Goal: Transaction & Acquisition: Purchase product/service

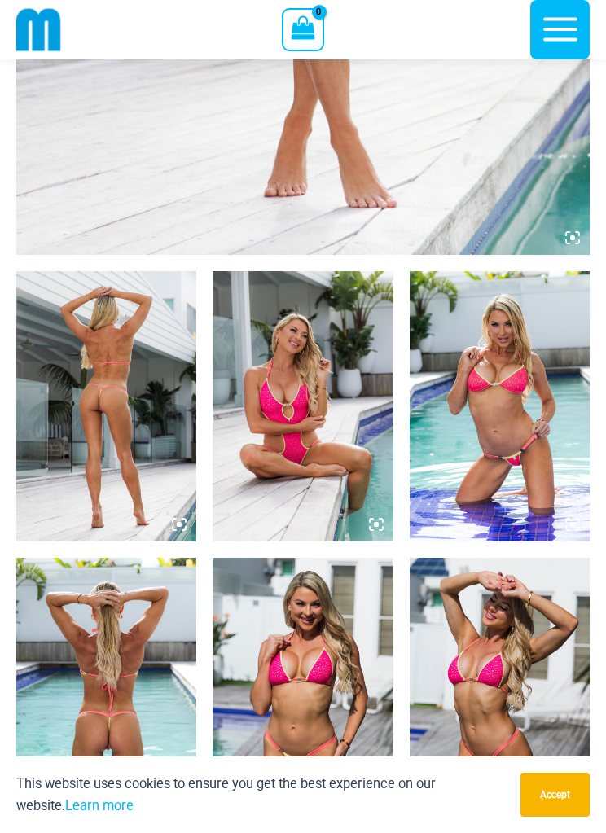
scroll to position [773, 0]
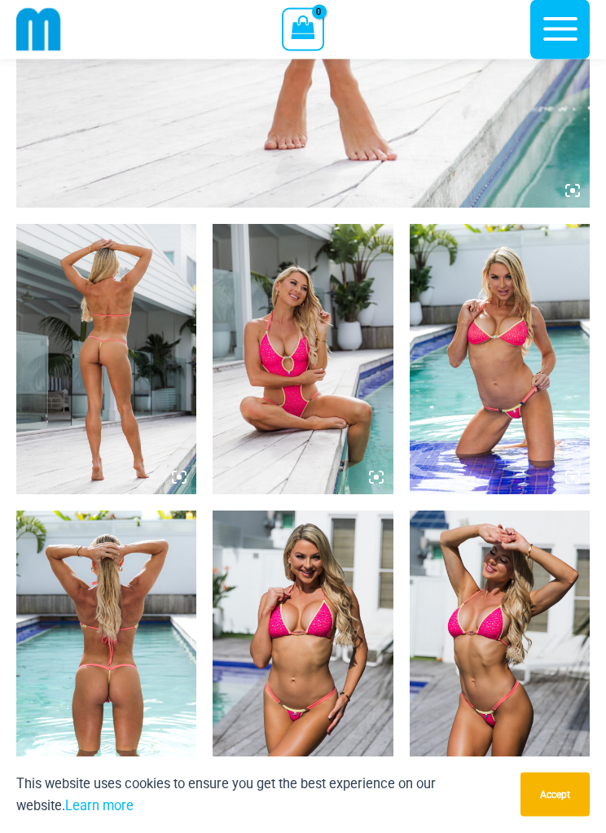
click at [143, 377] on img at bounding box center [106, 360] width 180 height 270
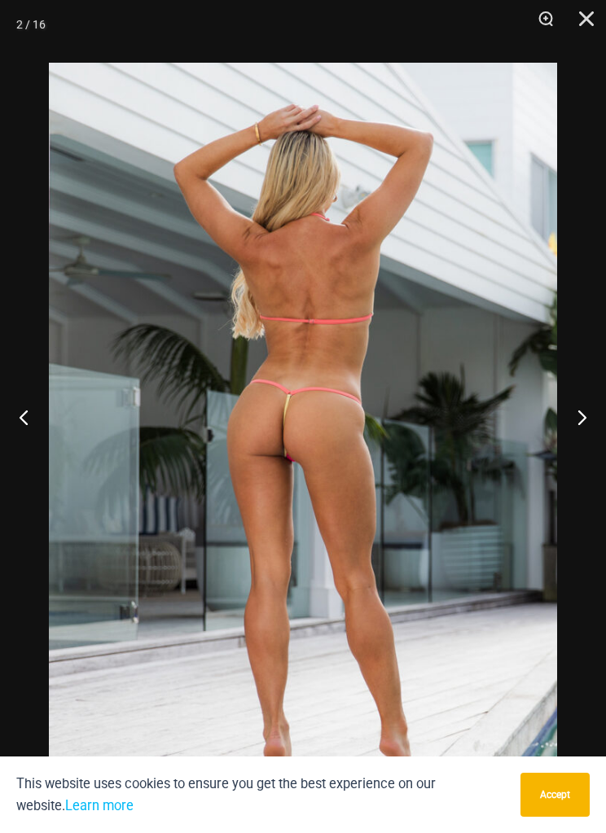
click at [330, 462] on img at bounding box center [303, 444] width 508 height 762
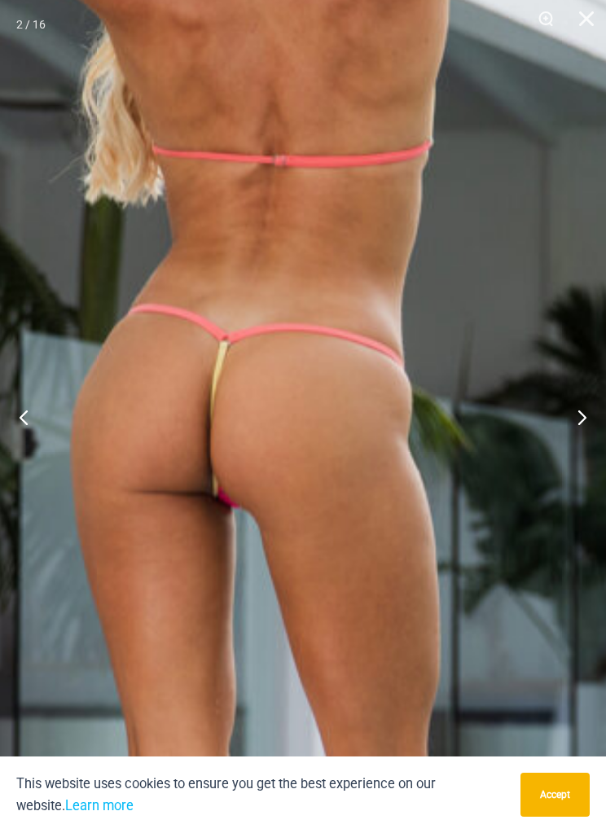
click at [353, 445] on img at bounding box center [258, 463] width 1257 height 1886
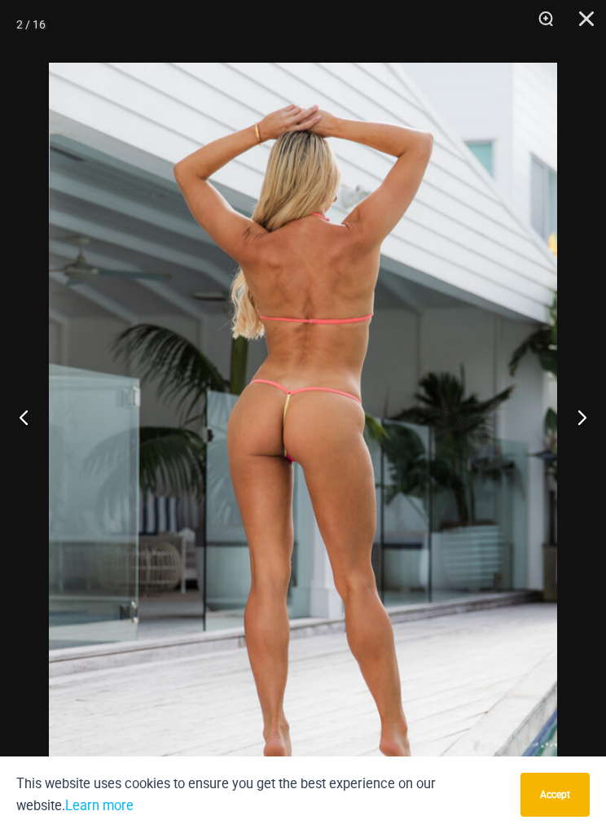
click at [581, 433] on button "Next" at bounding box center [575, 416] width 61 height 81
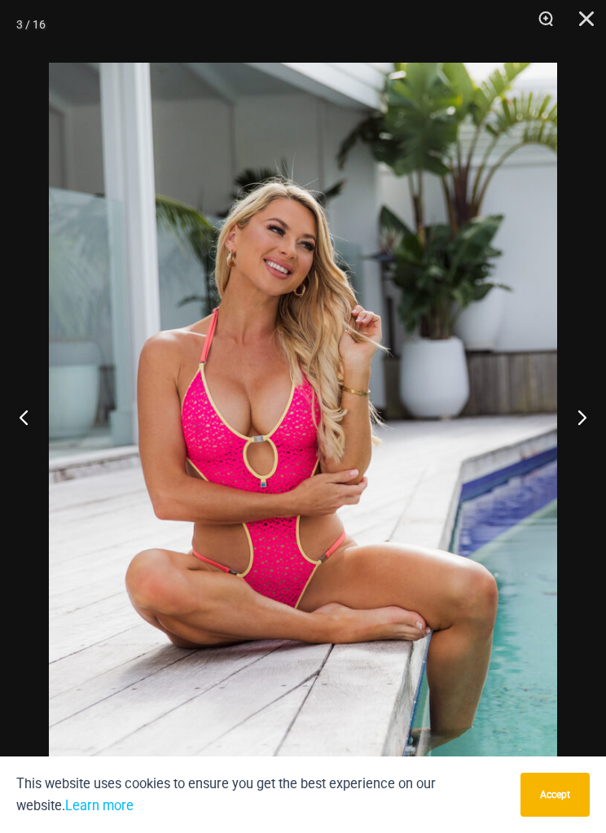
click at [591, 435] on button "Next" at bounding box center [575, 416] width 61 height 81
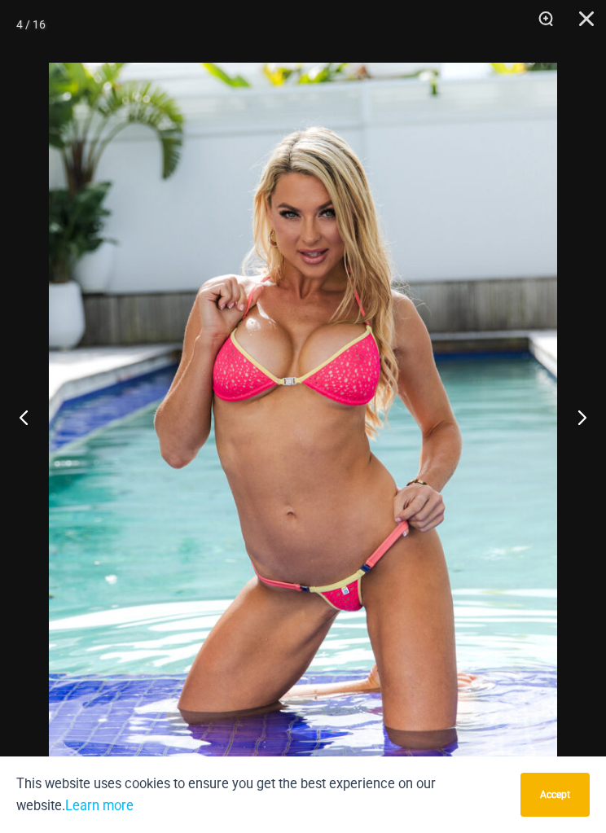
click at [590, 433] on button "Next" at bounding box center [575, 416] width 61 height 81
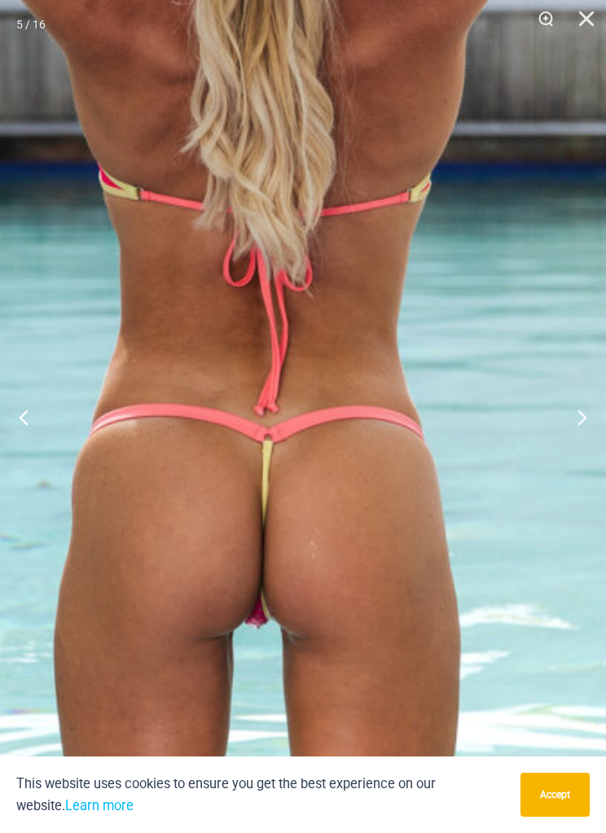
click at [591, 449] on button "Next" at bounding box center [575, 416] width 61 height 81
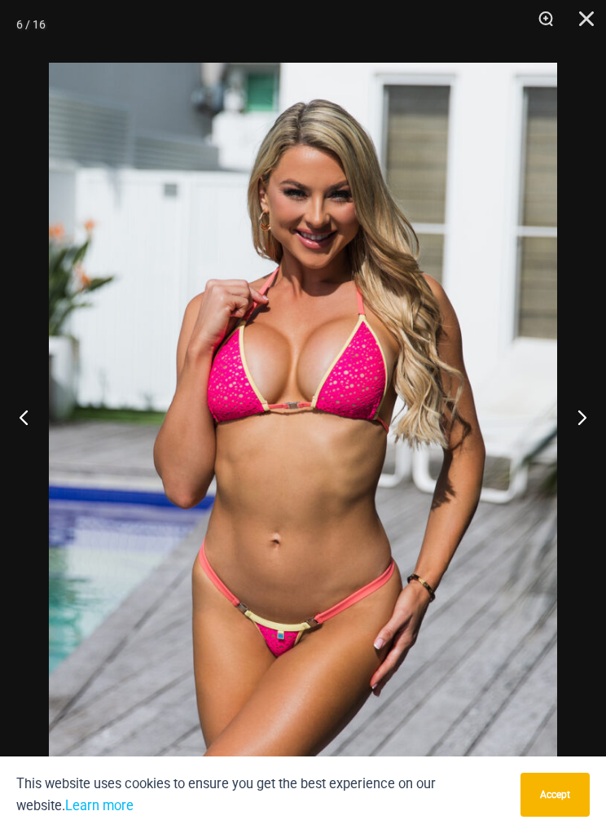
click at [599, 444] on button "Next" at bounding box center [575, 416] width 61 height 81
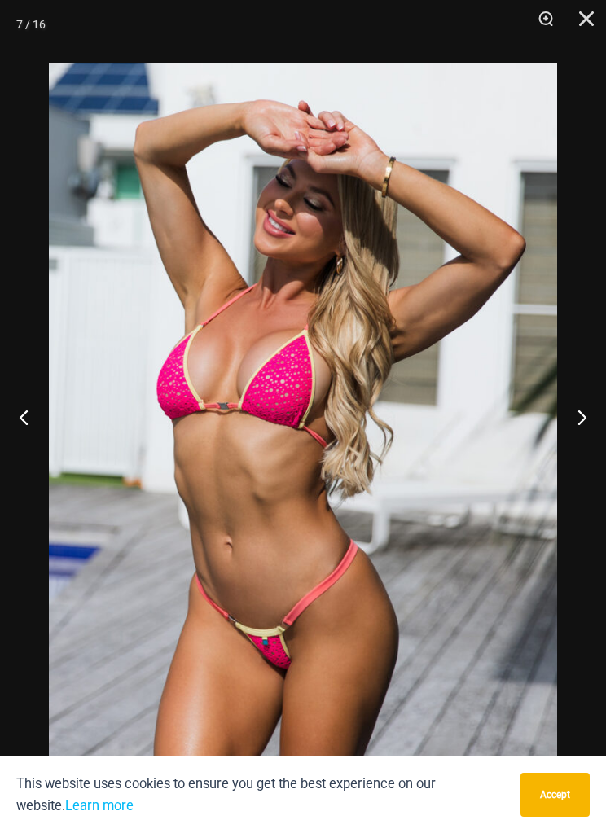
click at [595, 437] on button "Next" at bounding box center [575, 416] width 61 height 81
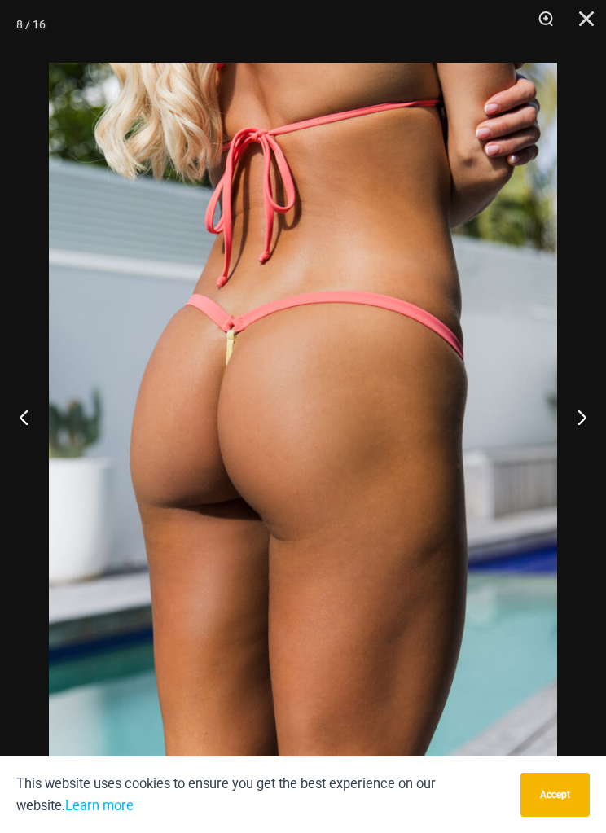
click at [594, 435] on button "Next" at bounding box center [575, 416] width 61 height 81
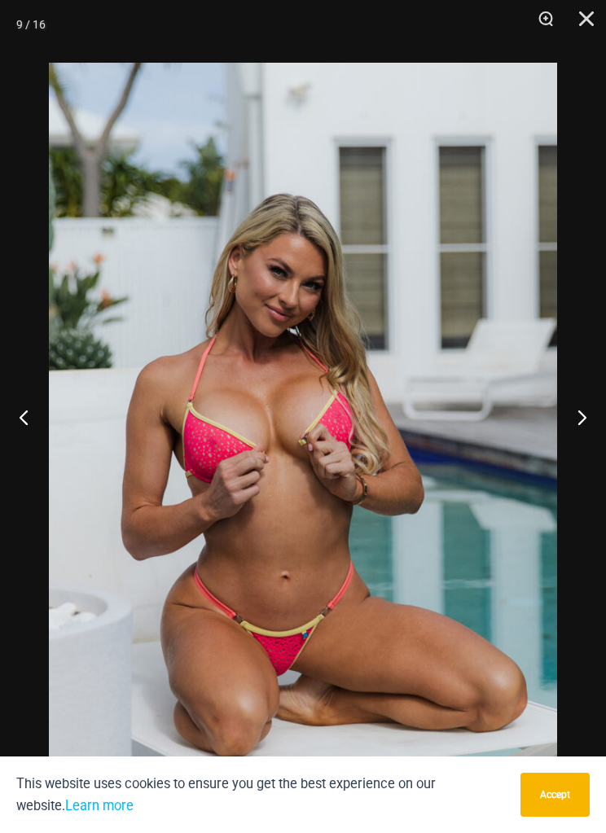
click at [595, 428] on button "Next" at bounding box center [575, 416] width 61 height 81
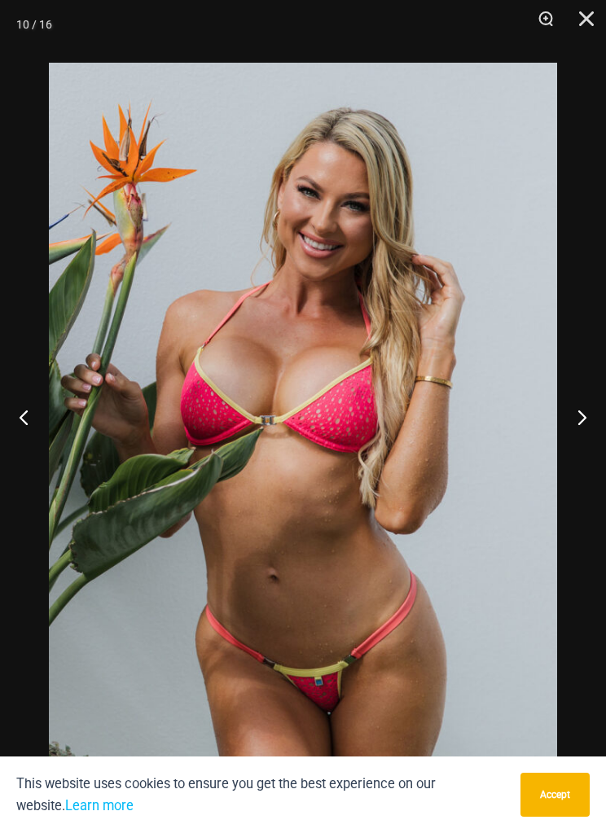
click at [595, 419] on button "Next" at bounding box center [575, 416] width 61 height 81
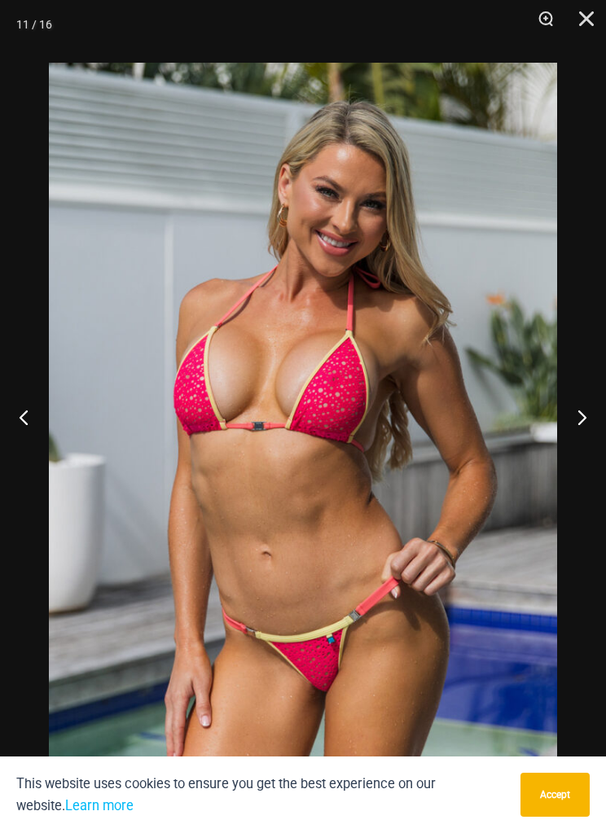
click at [595, 430] on button "Next" at bounding box center [575, 416] width 61 height 81
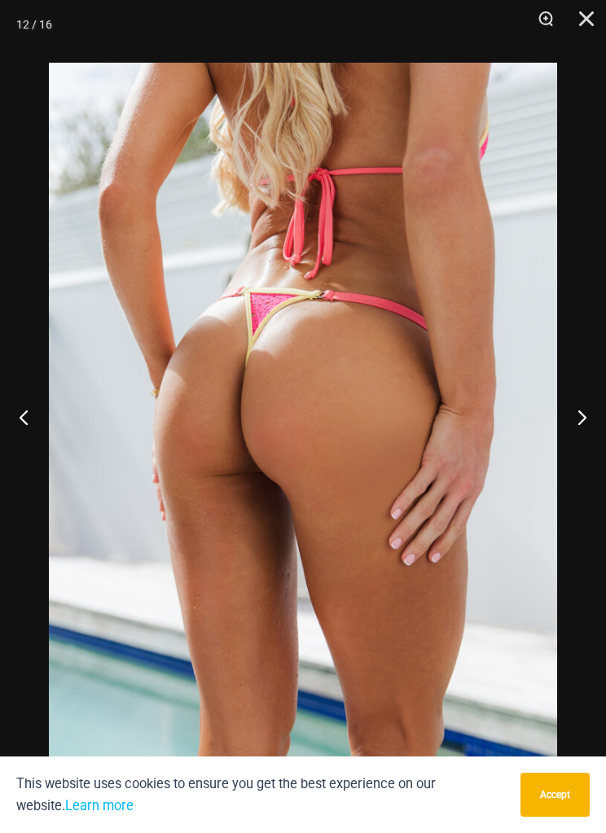
click at [593, 422] on button "Next" at bounding box center [575, 416] width 61 height 81
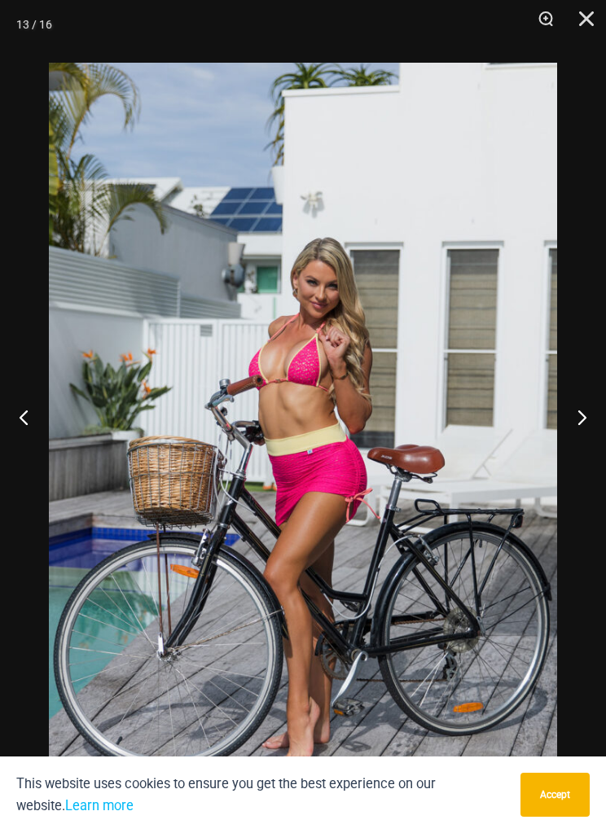
click at [587, 419] on button "Next" at bounding box center [575, 416] width 61 height 81
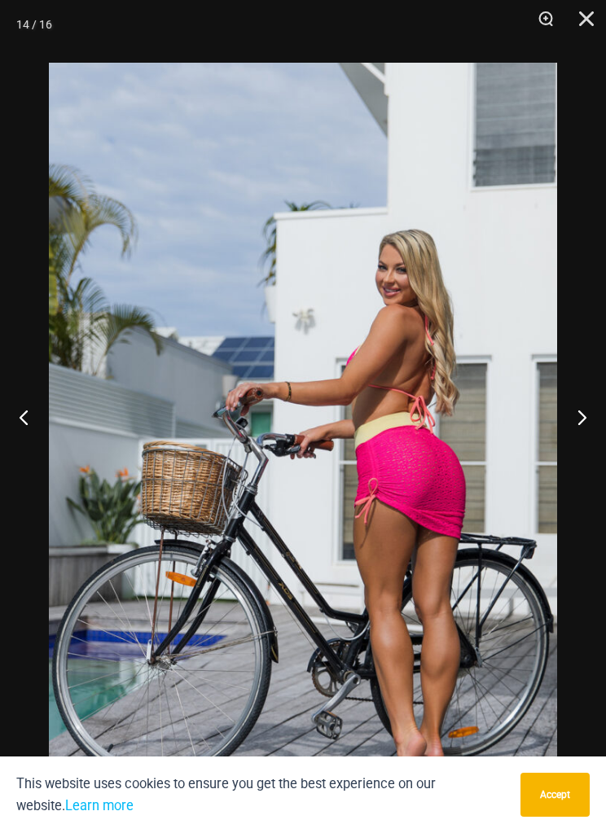
click at [582, 428] on button "Next" at bounding box center [575, 416] width 61 height 81
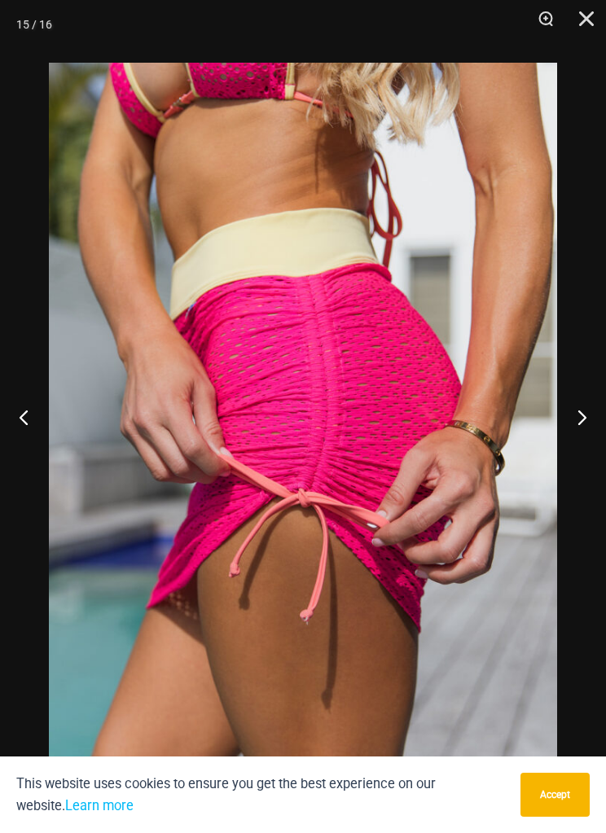
click at [577, 437] on button "Next" at bounding box center [575, 416] width 61 height 81
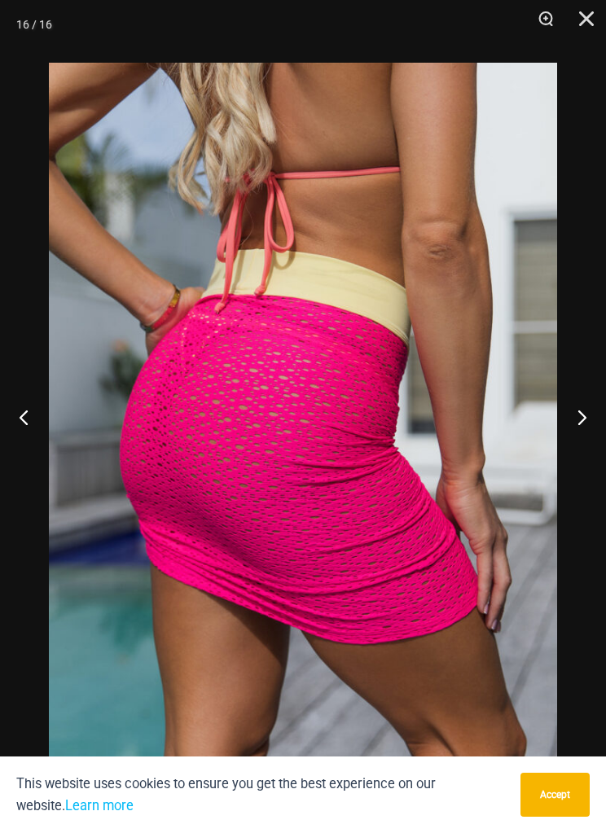
click at [575, 434] on button "Next" at bounding box center [575, 416] width 61 height 81
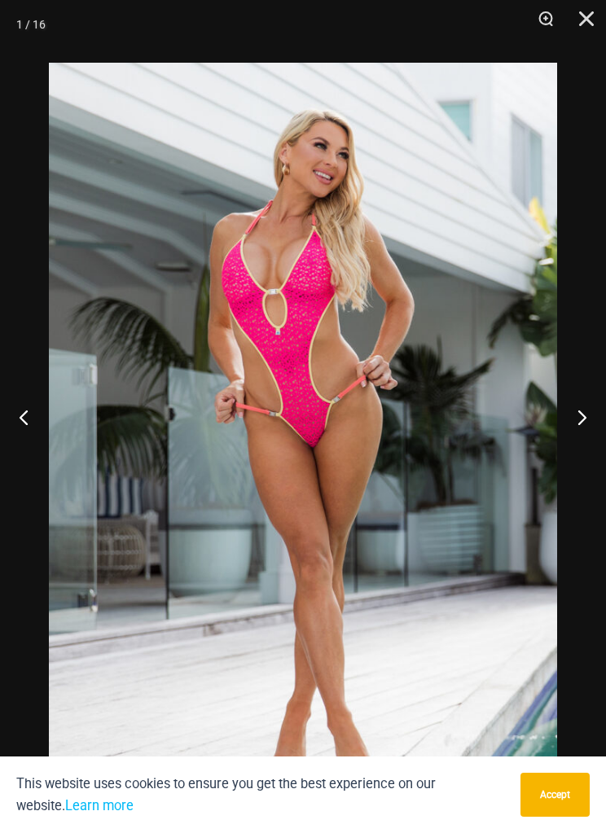
click at [572, 431] on button "Next" at bounding box center [575, 416] width 61 height 81
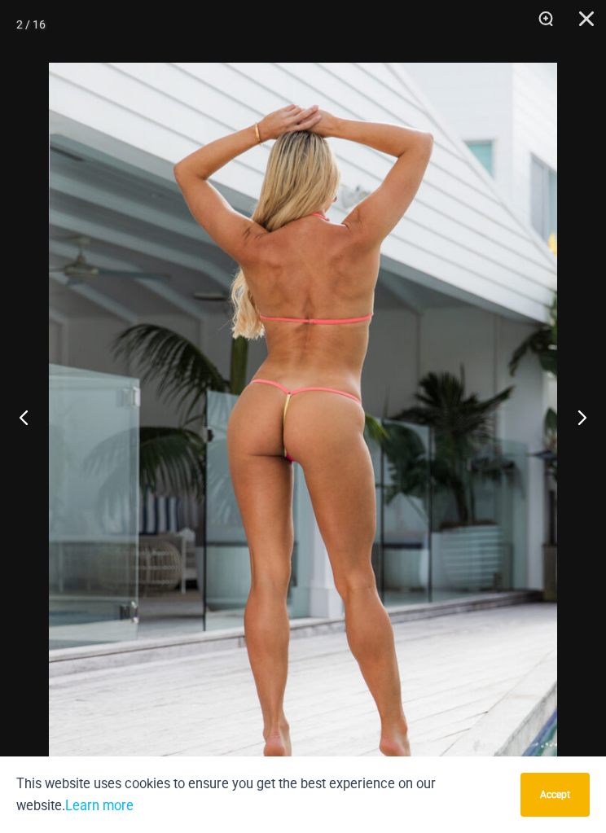
click at [594, 25] on button "Close" at bounding box center [580, 24] width 41 height 49
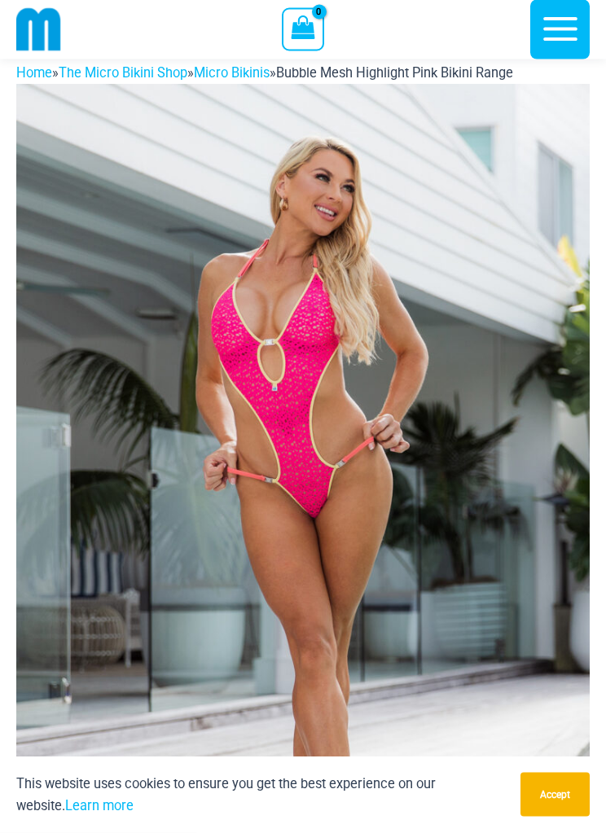
scroll to position [0, 0]
